Goal: Information Seeking & Learning: Learn about a topic

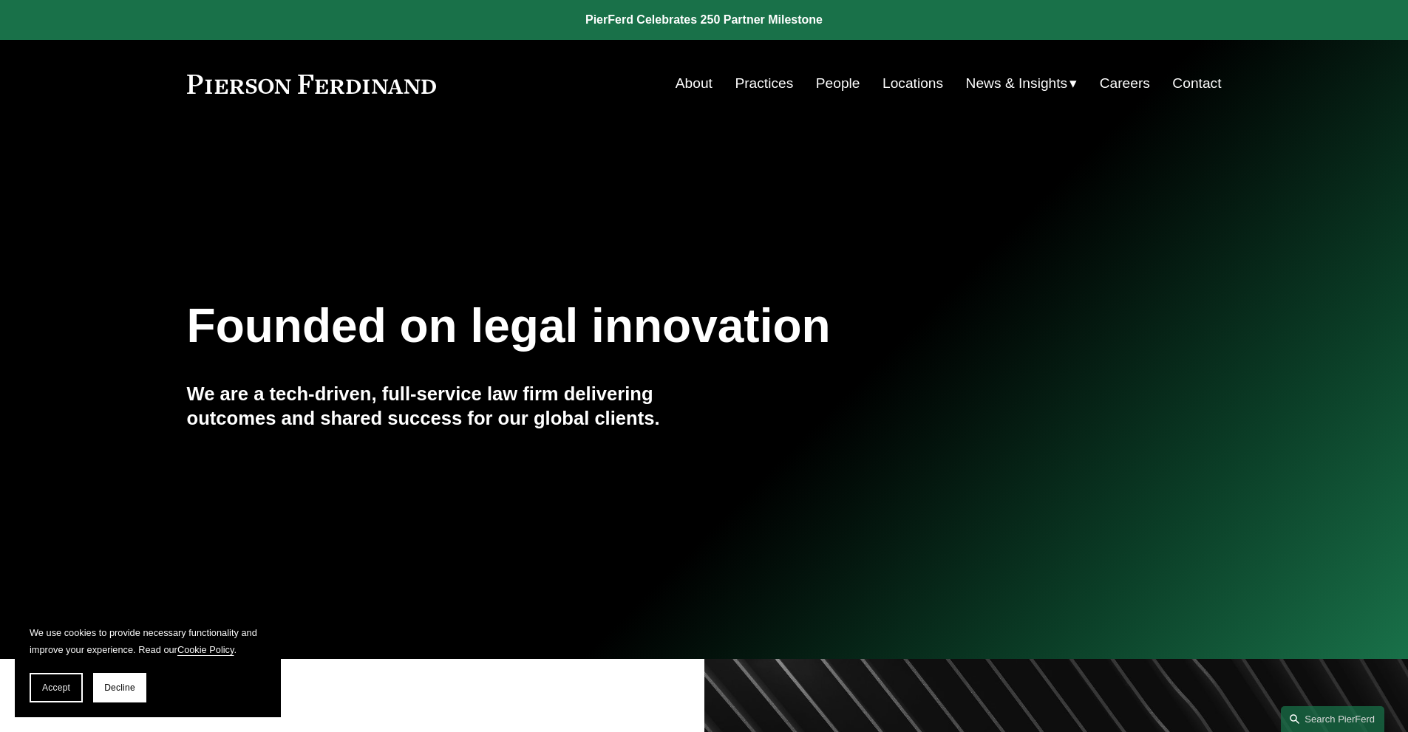
click at [735, 82] on link "Practices" at bounding box center [764, 83] width 58 height 28
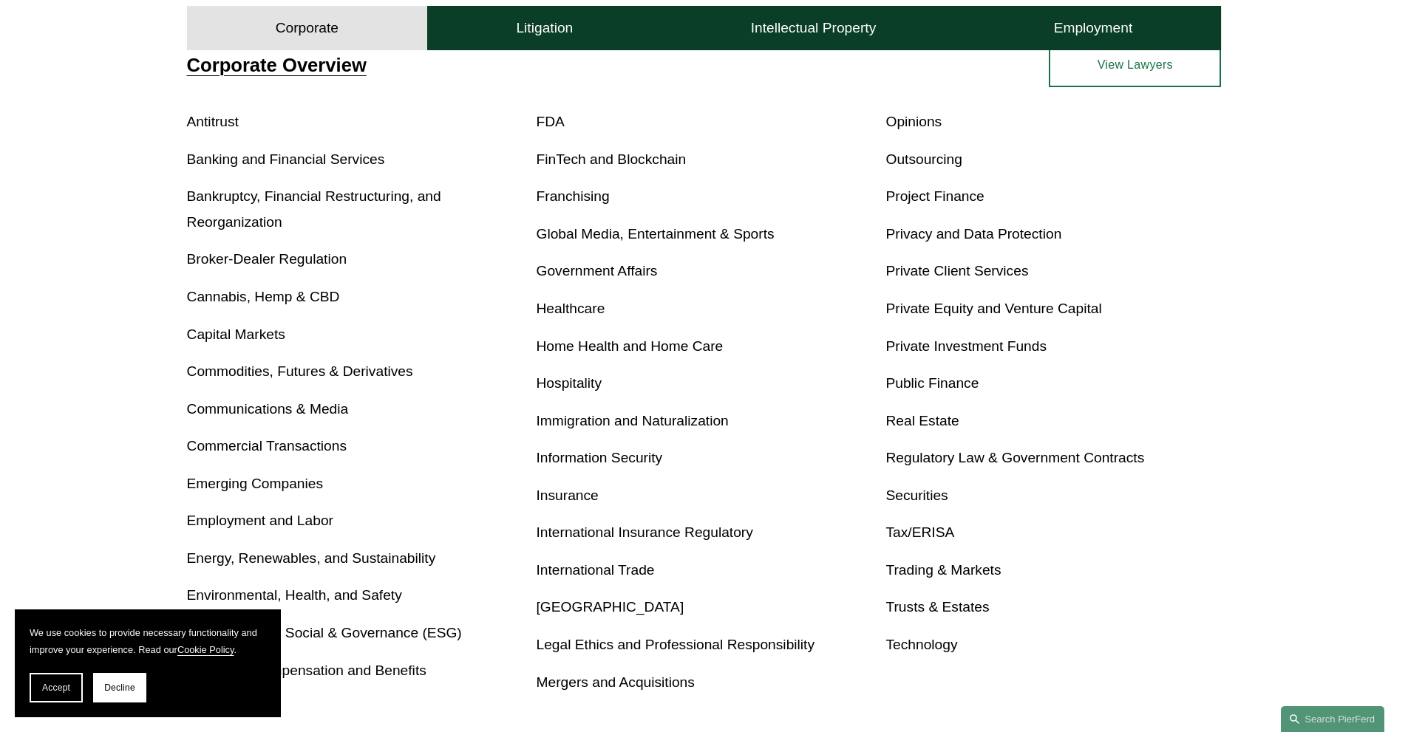
scroll to position [583, 0]
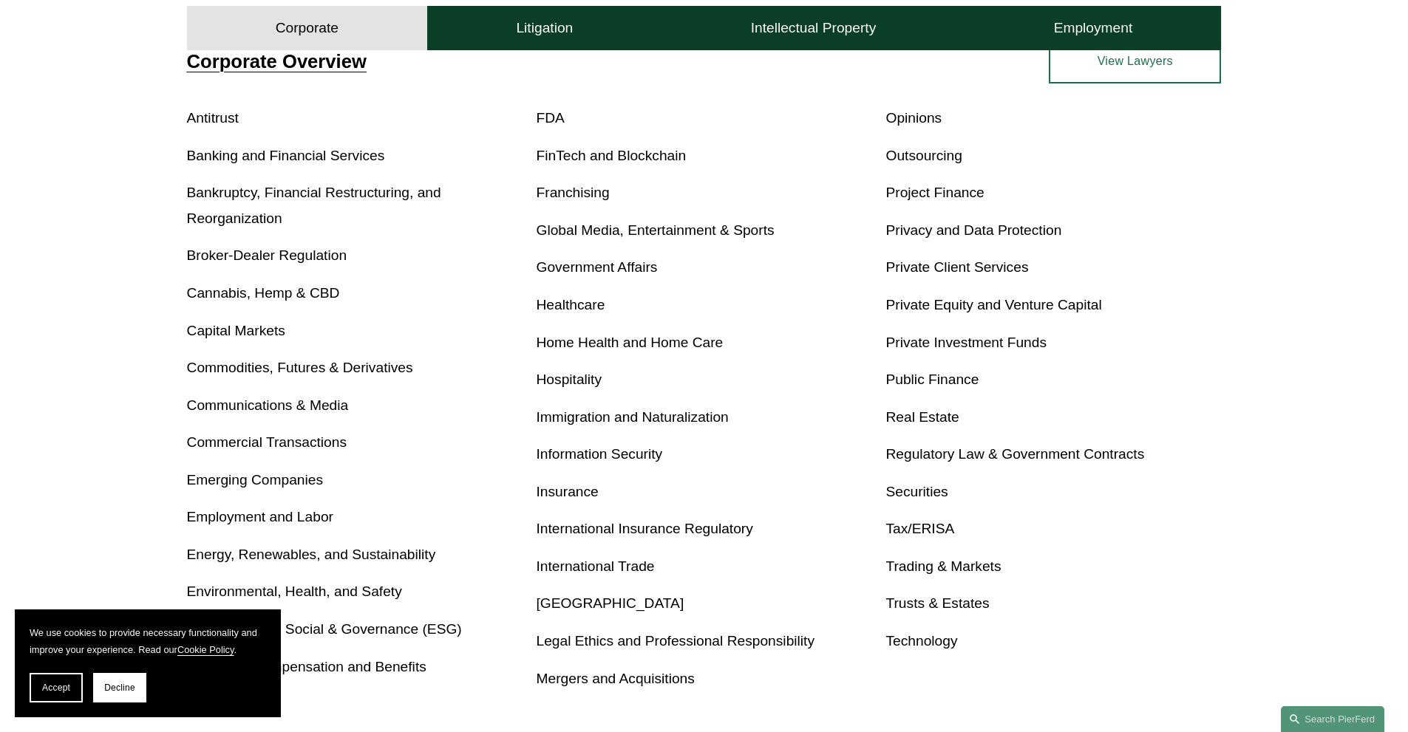
click at [327, 450] on link "Commercial Transactions" at bounding box center [267, 443] width 160 height 16
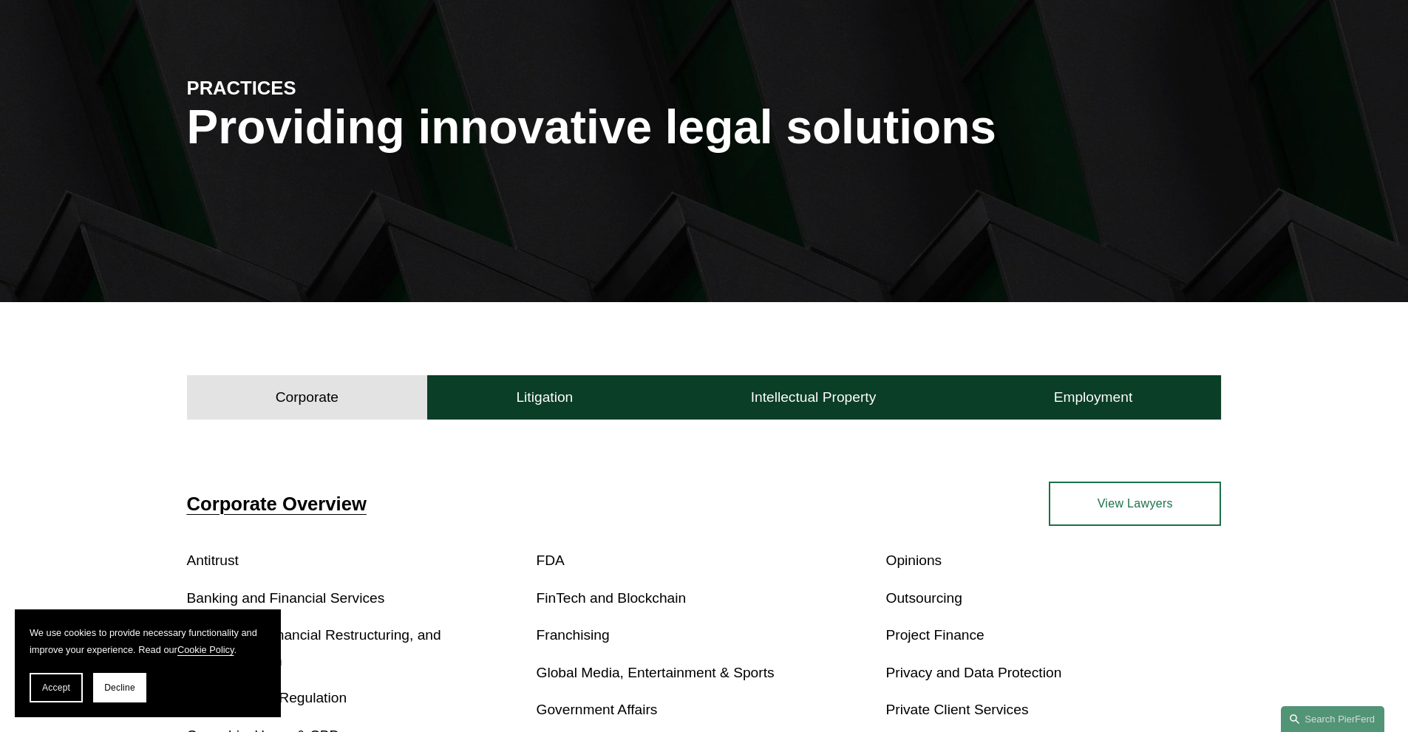
scroll to position [140, 0]
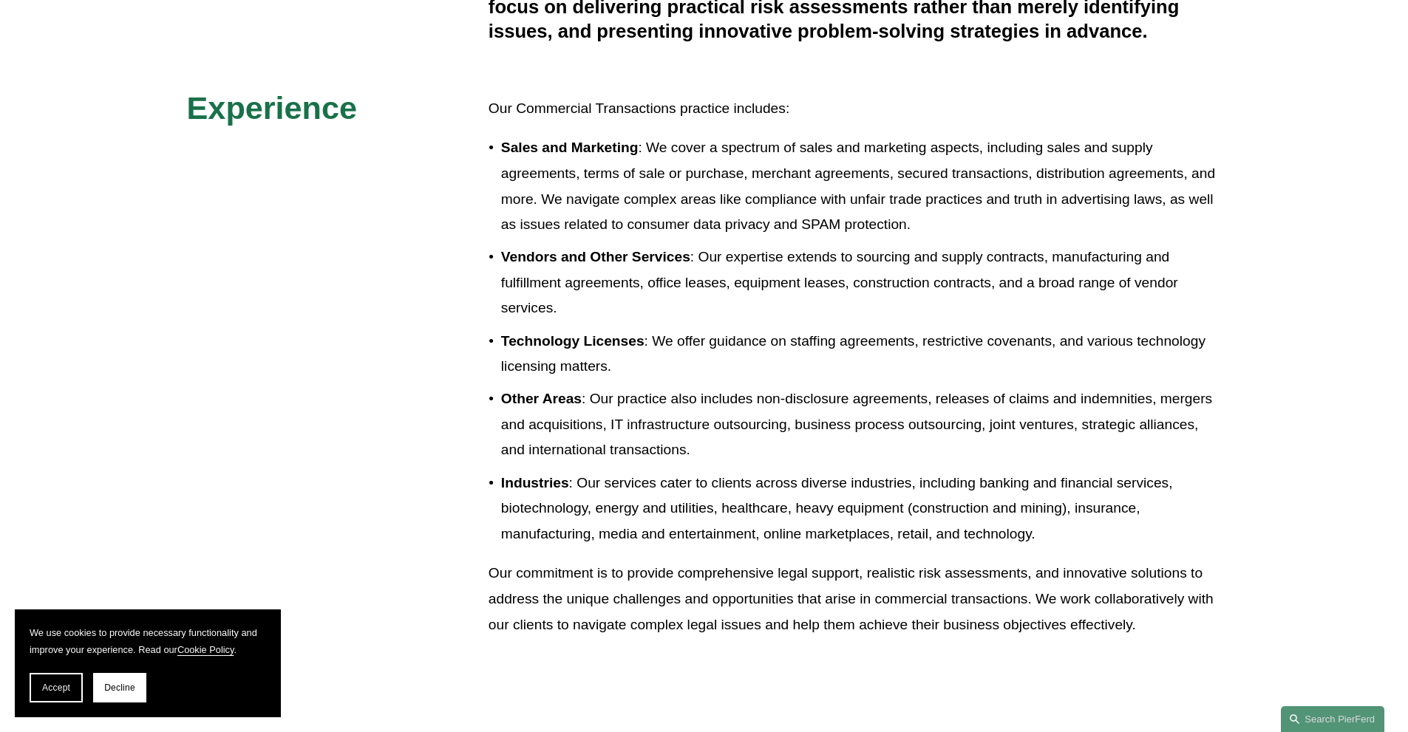
scroll to position [739, 0]
